Goal: Navigation & Orientation: Find specific page/section

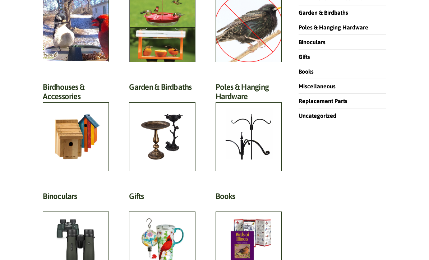
scroll to position [239, 0]
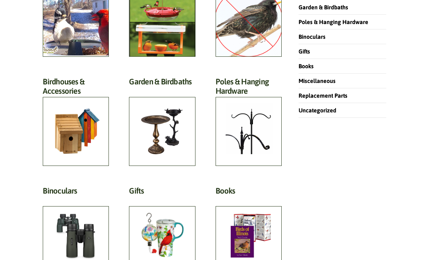
click at [160, 90] on h2 "Garden & Birdbaths (64)" at bounding box center [162, 83] width 66 height 13
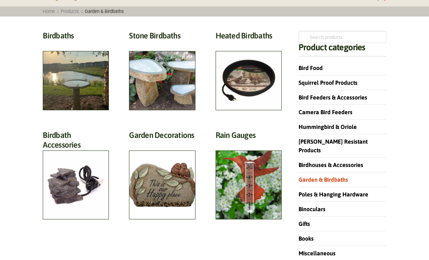
scroll to position [66, 0]
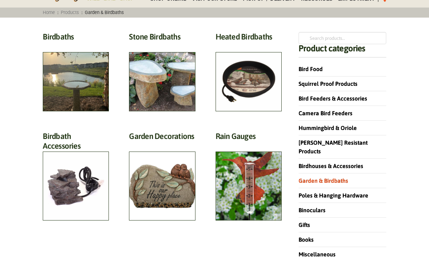
click at [165, 45] on h2 "Stone Birdbaths (12)" at bounding box center [162, 38] width 66 height 13
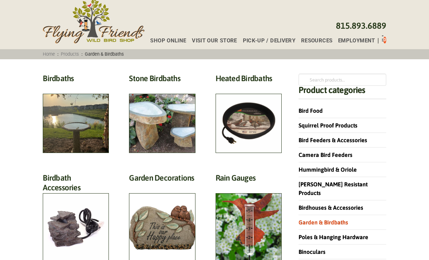
scroll to position [34, 0]
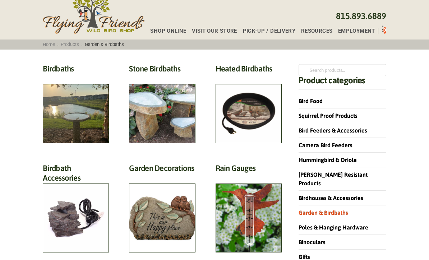
click at [88, 77] on h2 "Birdbaths (17)" at bounding box center [76, 70] width 66 height 13
